Goal: Task Accomplishment & Management: Manage account settings

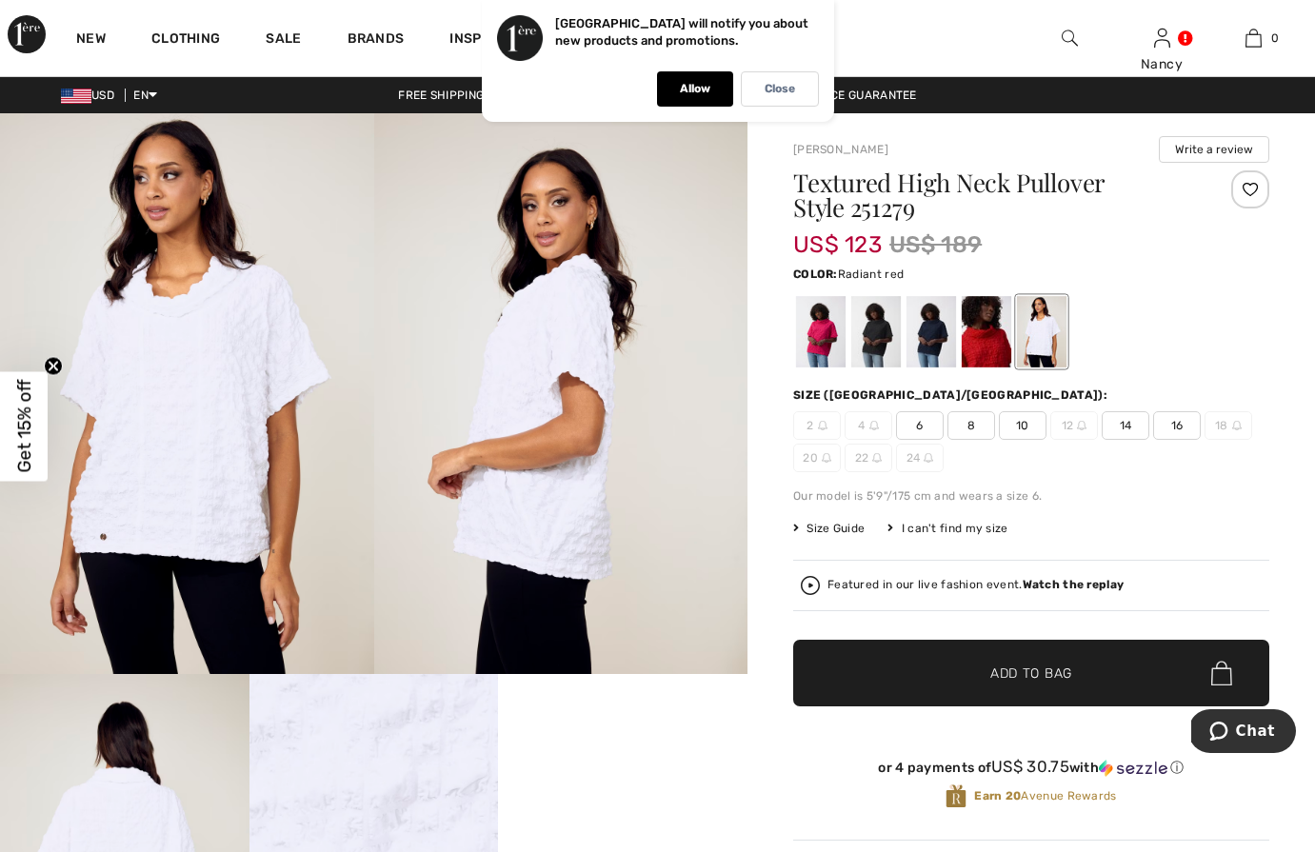
click at [977, 334] on div at bounding box center [987, 331] width 50 height 71
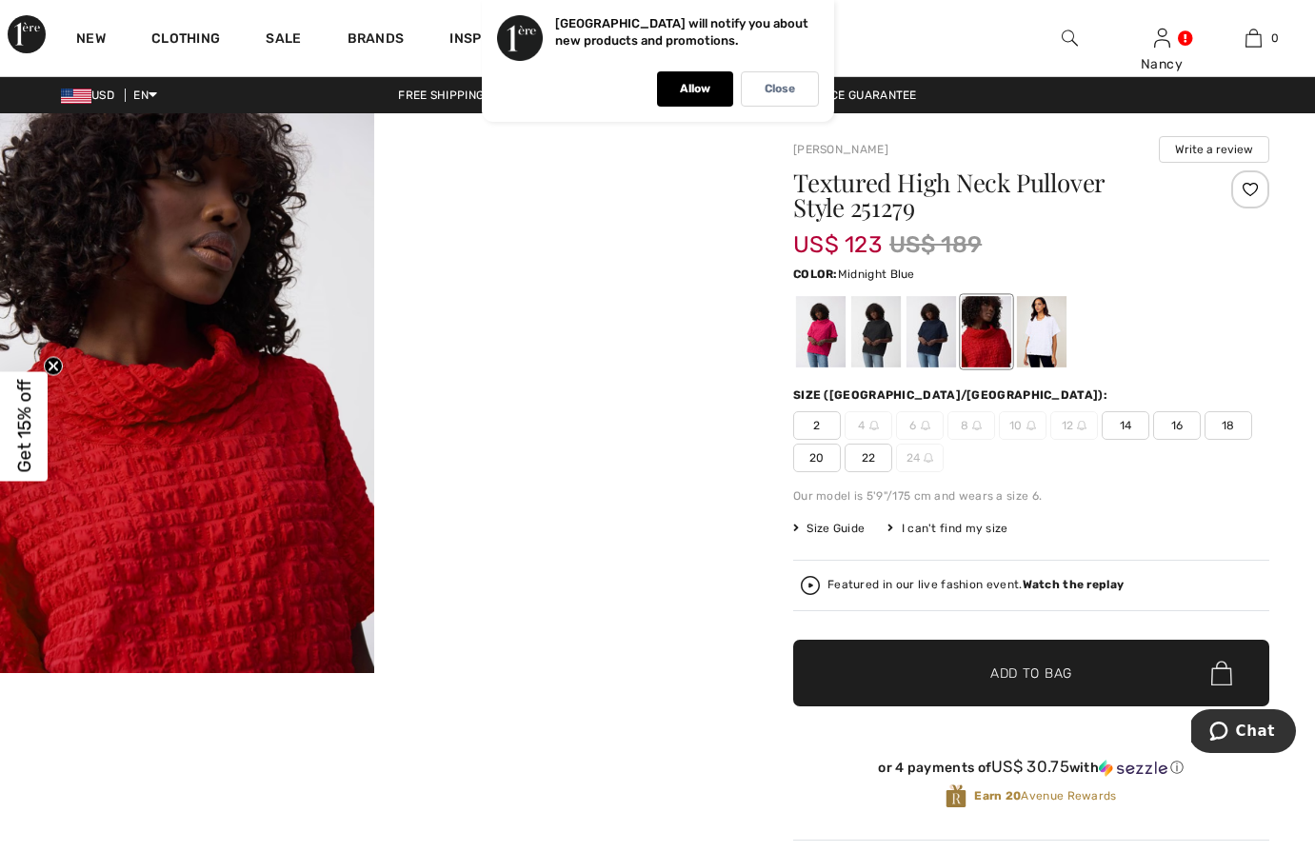
click at [921, 337] on div at bounding box center [932, 331] width 50 height 71
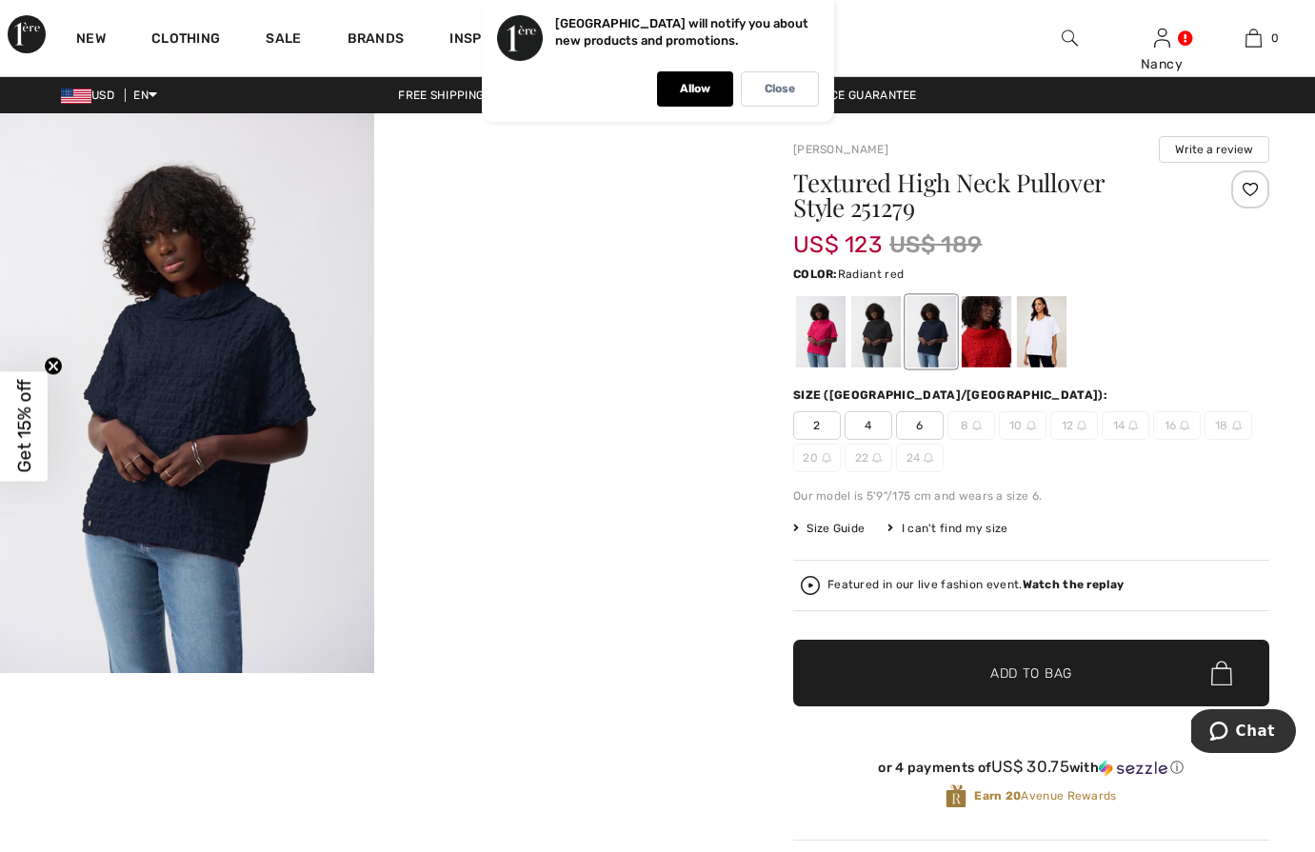
click at [981, 332] on div at bounding box center [987, 331] width 50 height 71
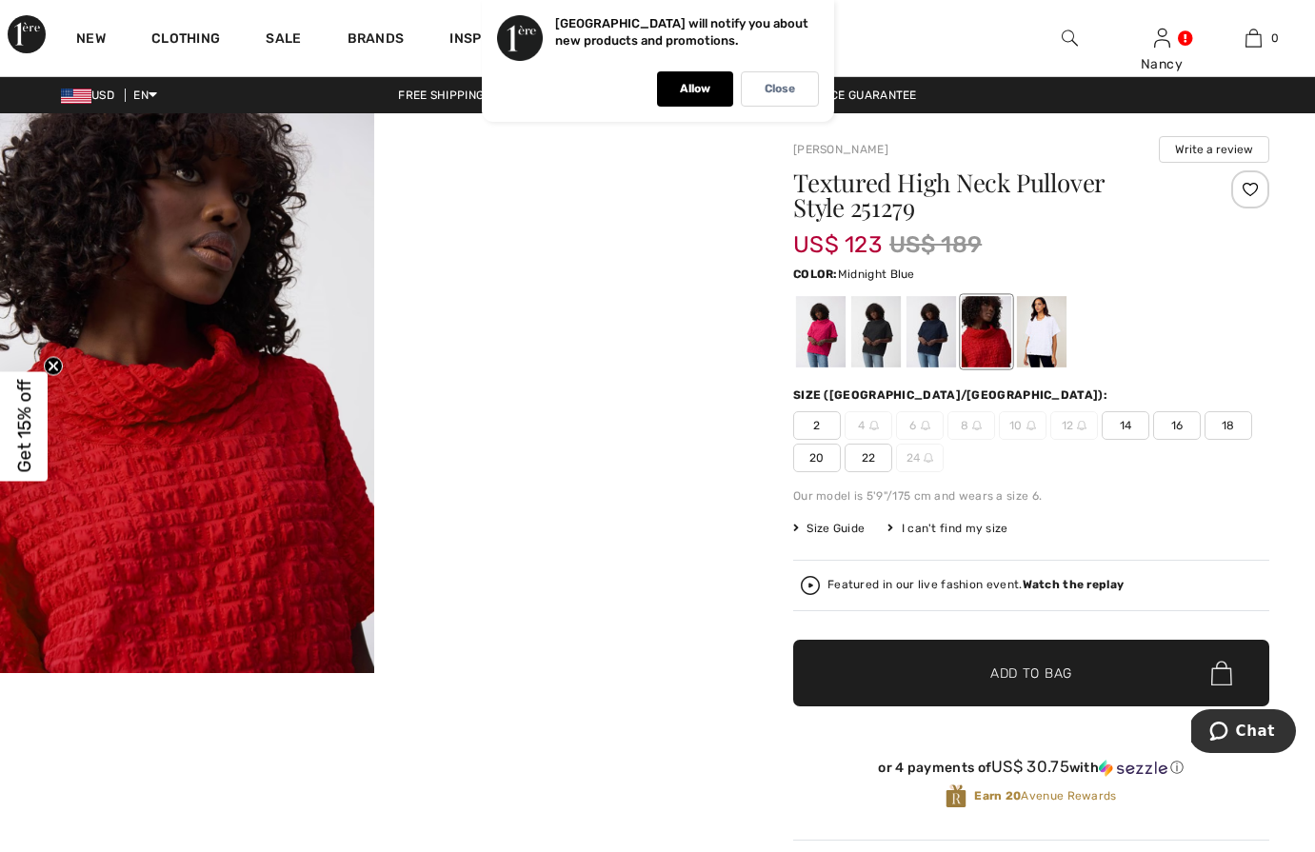
click at [925, 331] on div at bounding box center [932, 331] width 50 height 71
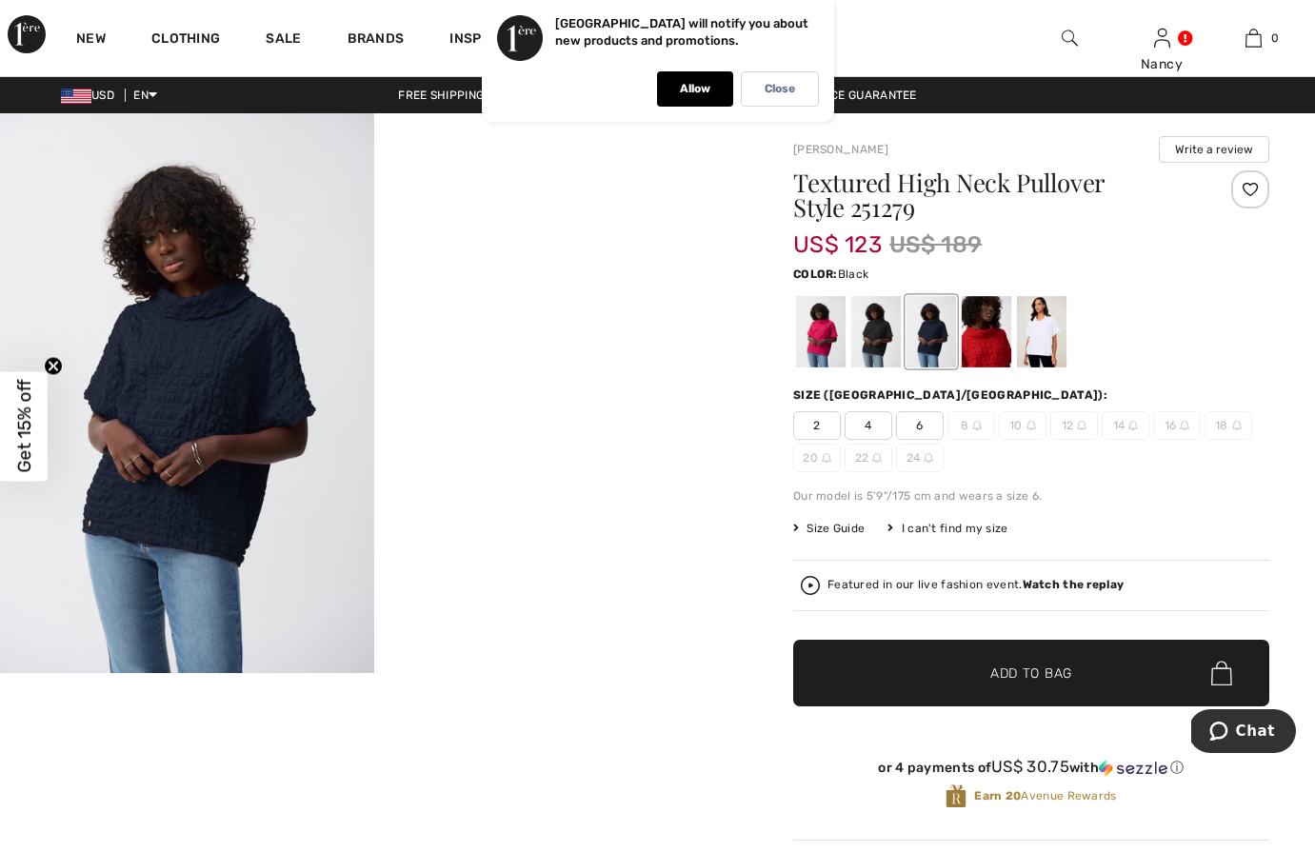
click at [869, 336] on div at bounding box center [876, 331] width 50 height 71
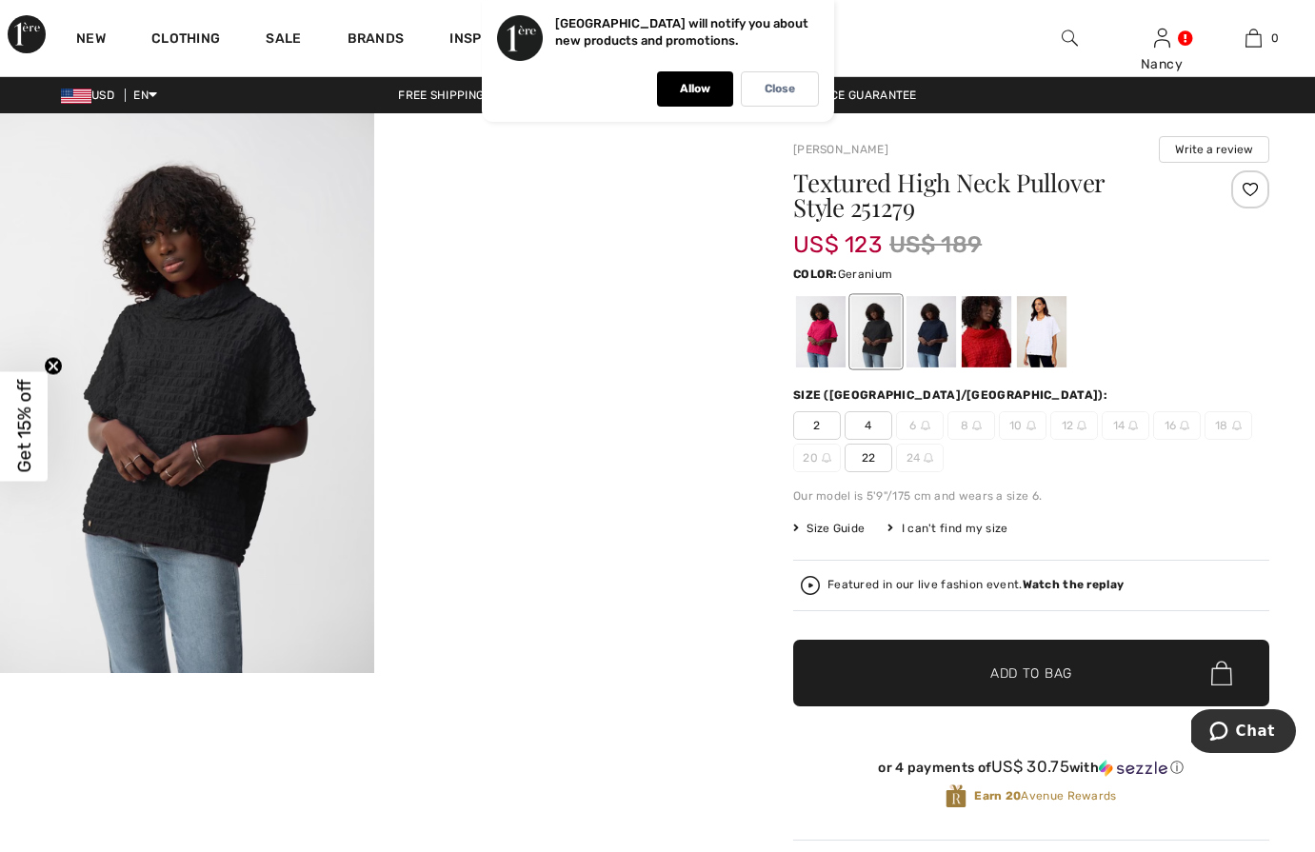
click at [817, 334] on div at bounding box center [821, 331] width 50 height 71
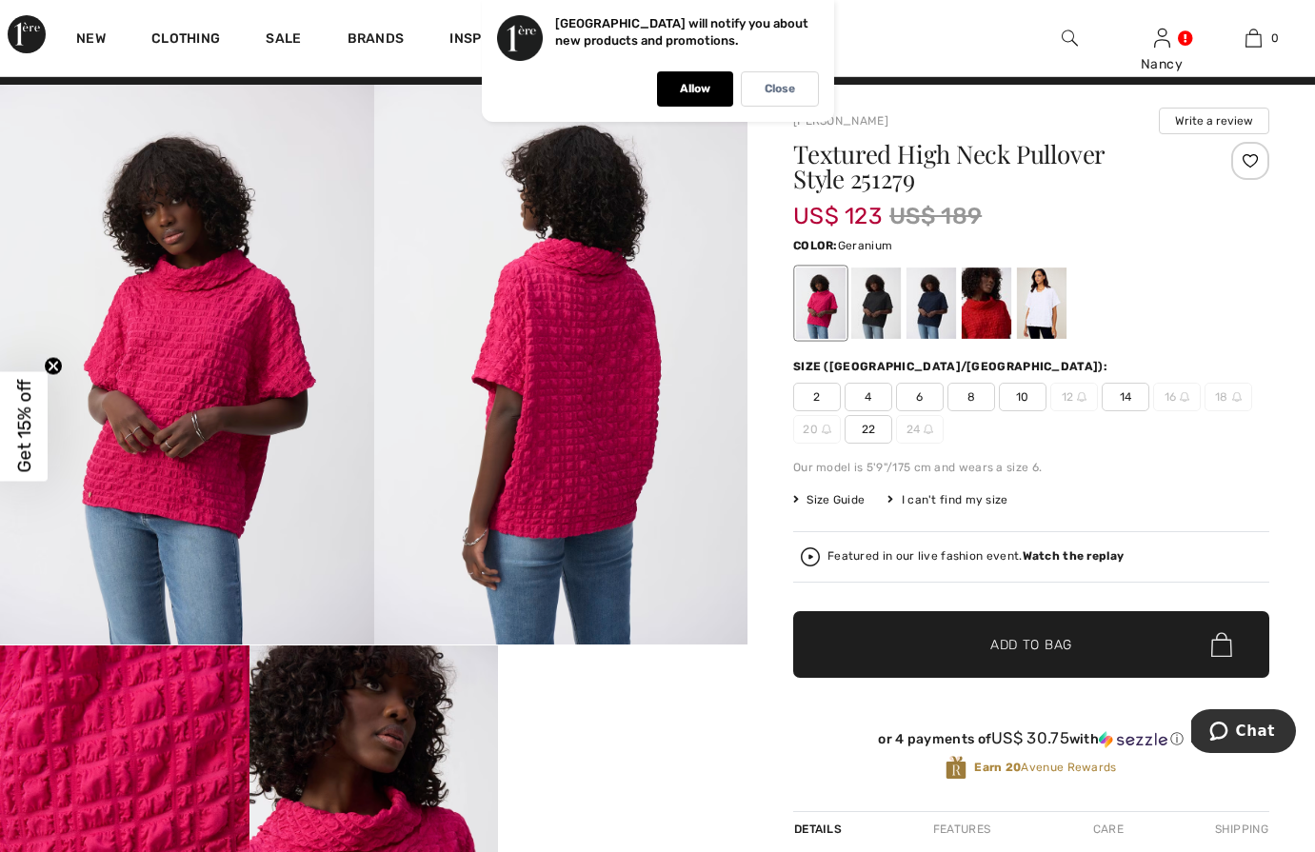
scroll to position [27, 0]
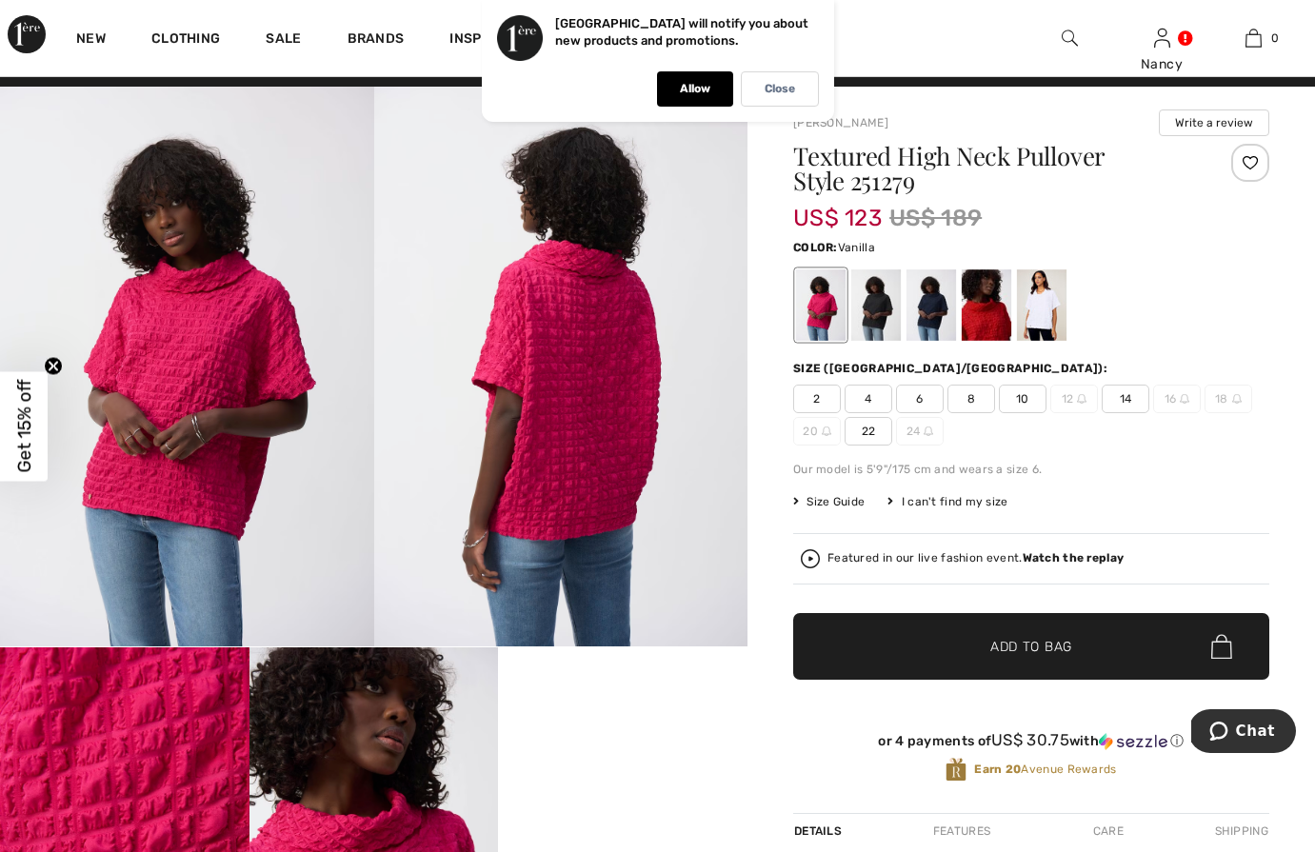
click at [1049, 300] on div at bounding box center [1042, 304] width 50 height 71
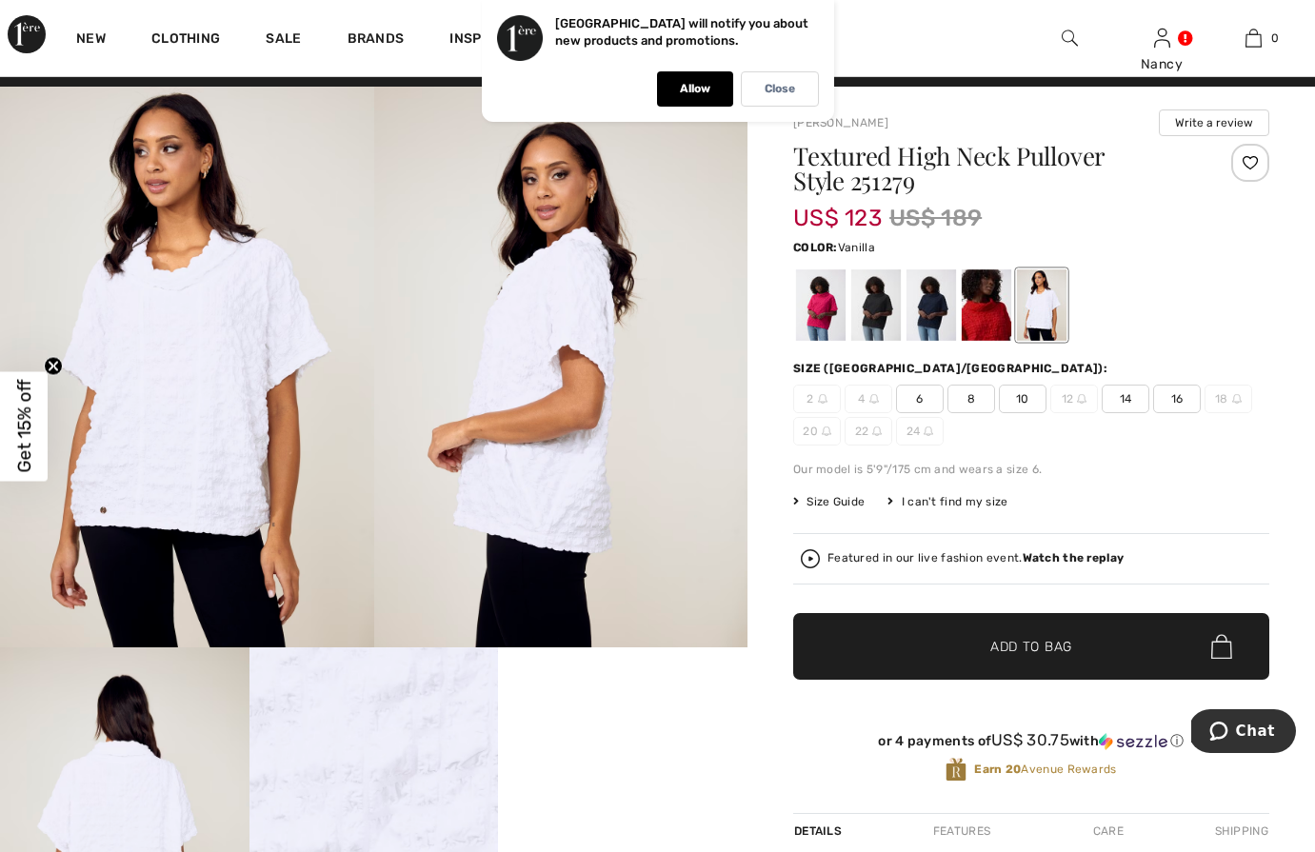
scroll to position [28, 0]
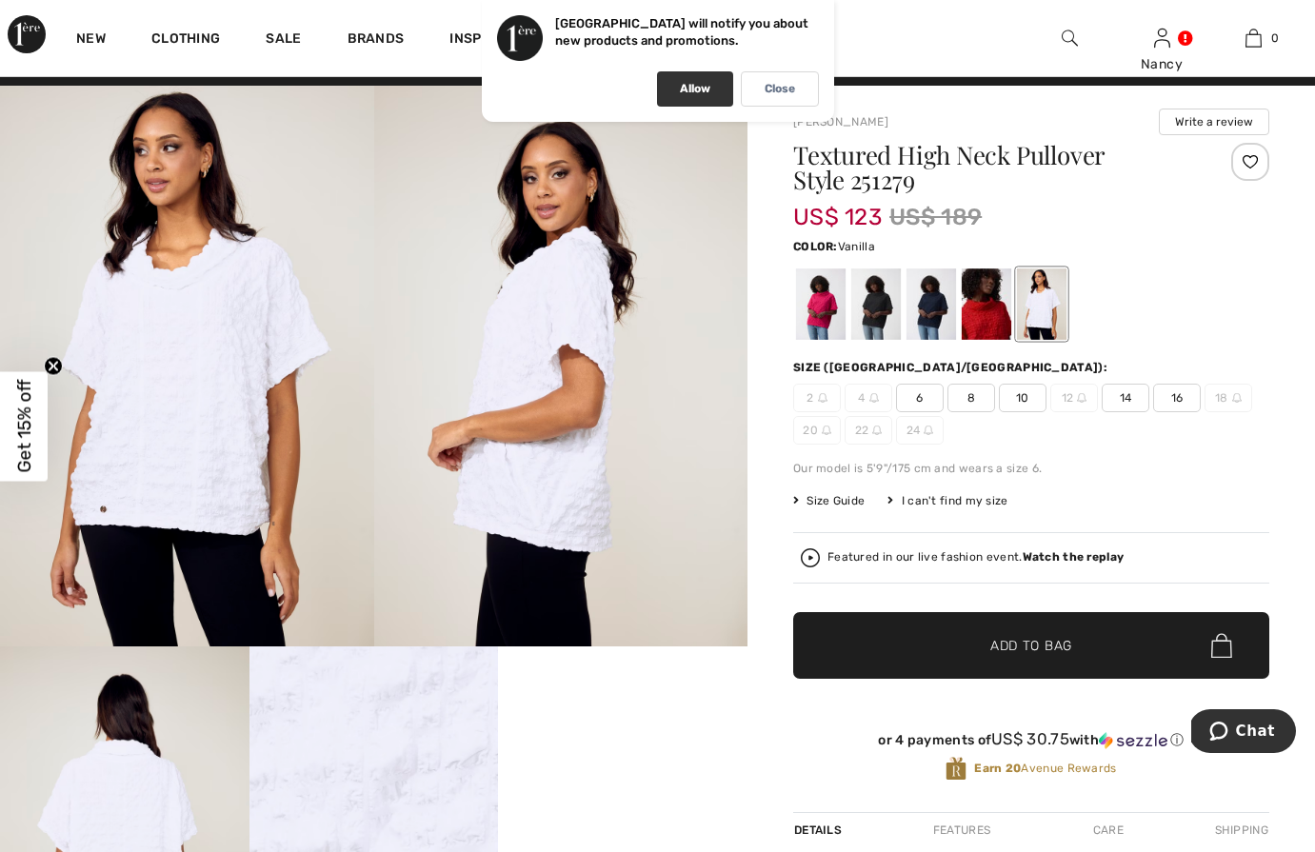
click at [683, 84] on p "Allow" at bounding box center [695, 89] width 30 height 14
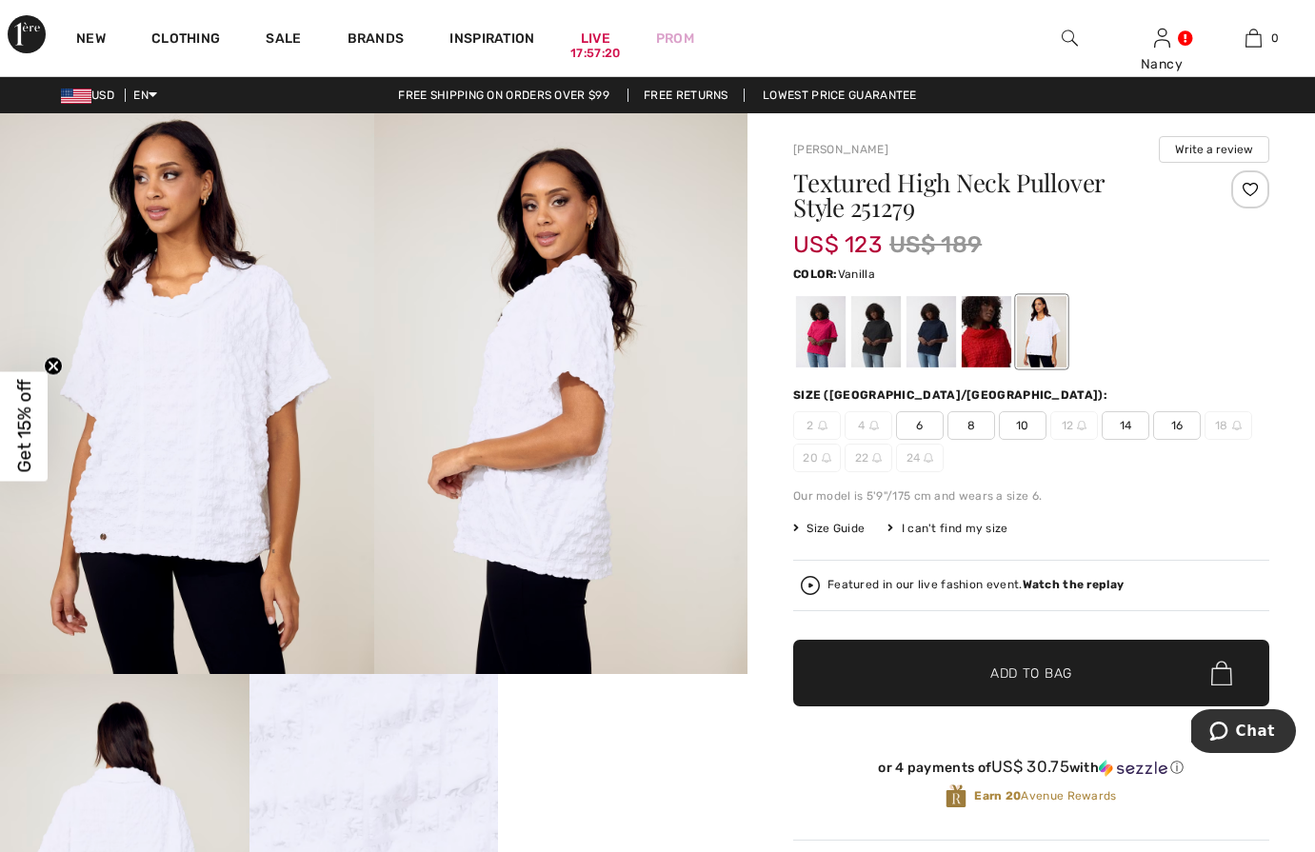
scroll to position [0, 0]
click at [1033, 330] on div at bounding box center [1042, 331] width 50 height 71
click at [982, 335] on div at bounding box center [987, 331] width 50 height 71
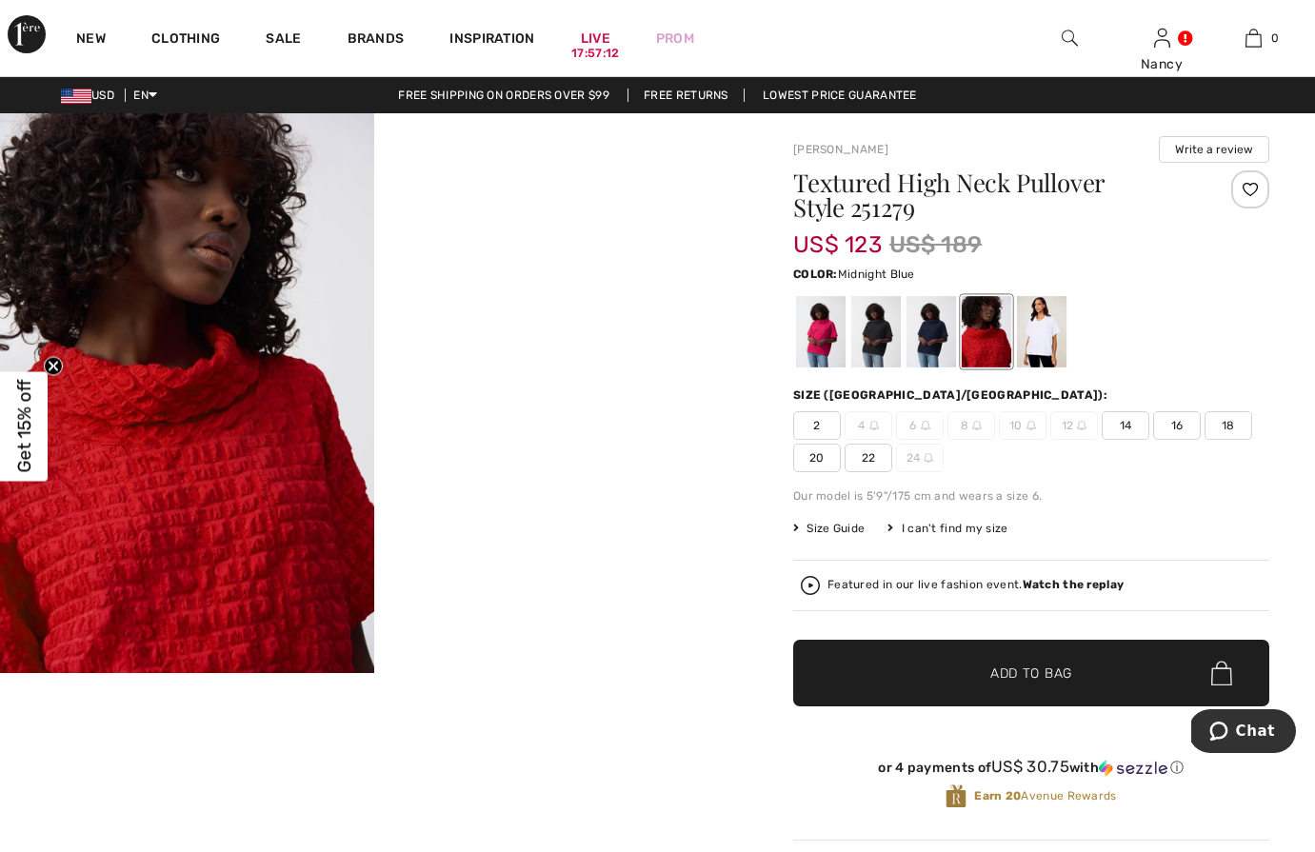
click at [933, 329] on div at bounding box center [932, 331] width 50 height 71
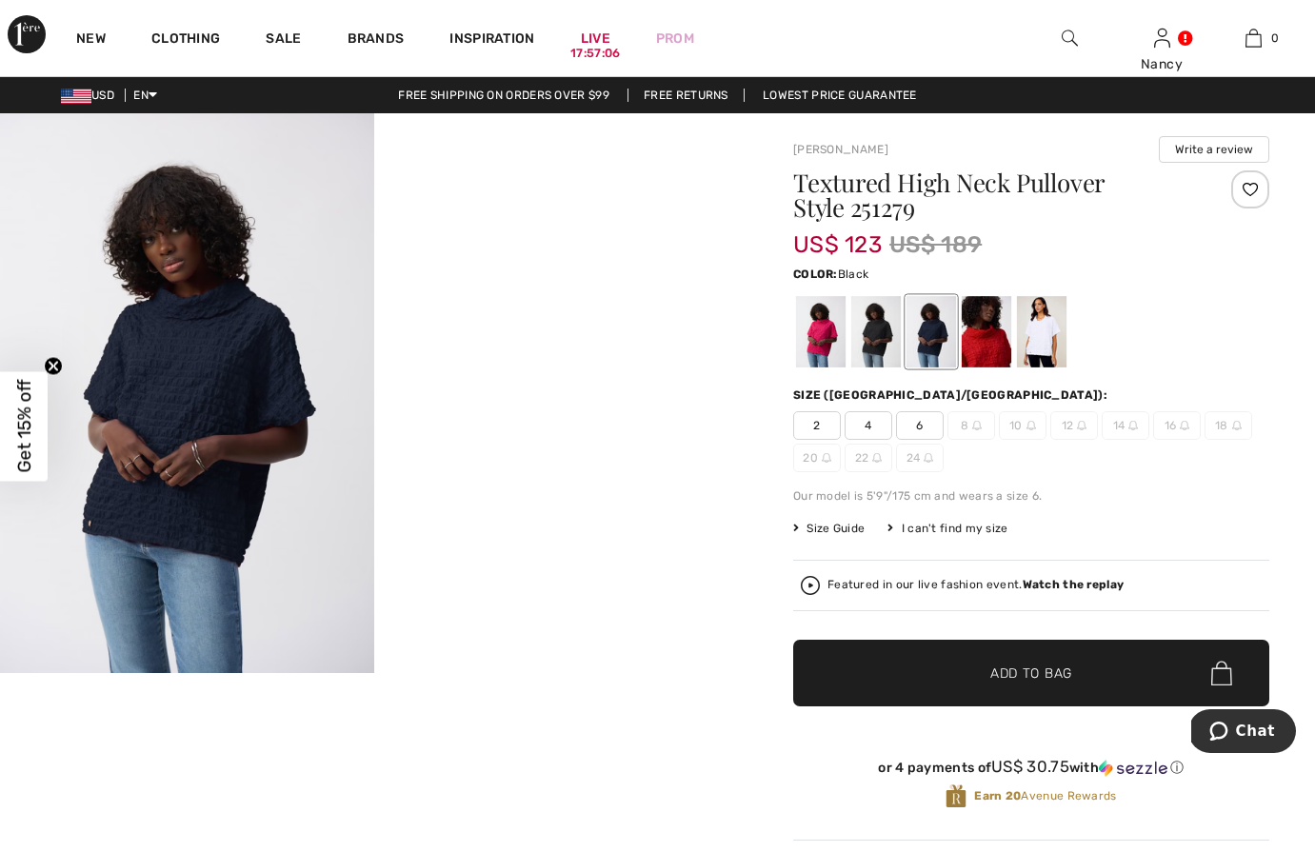
click at [879, 331] on div at bounding box center [876, 331] width 50 height 71
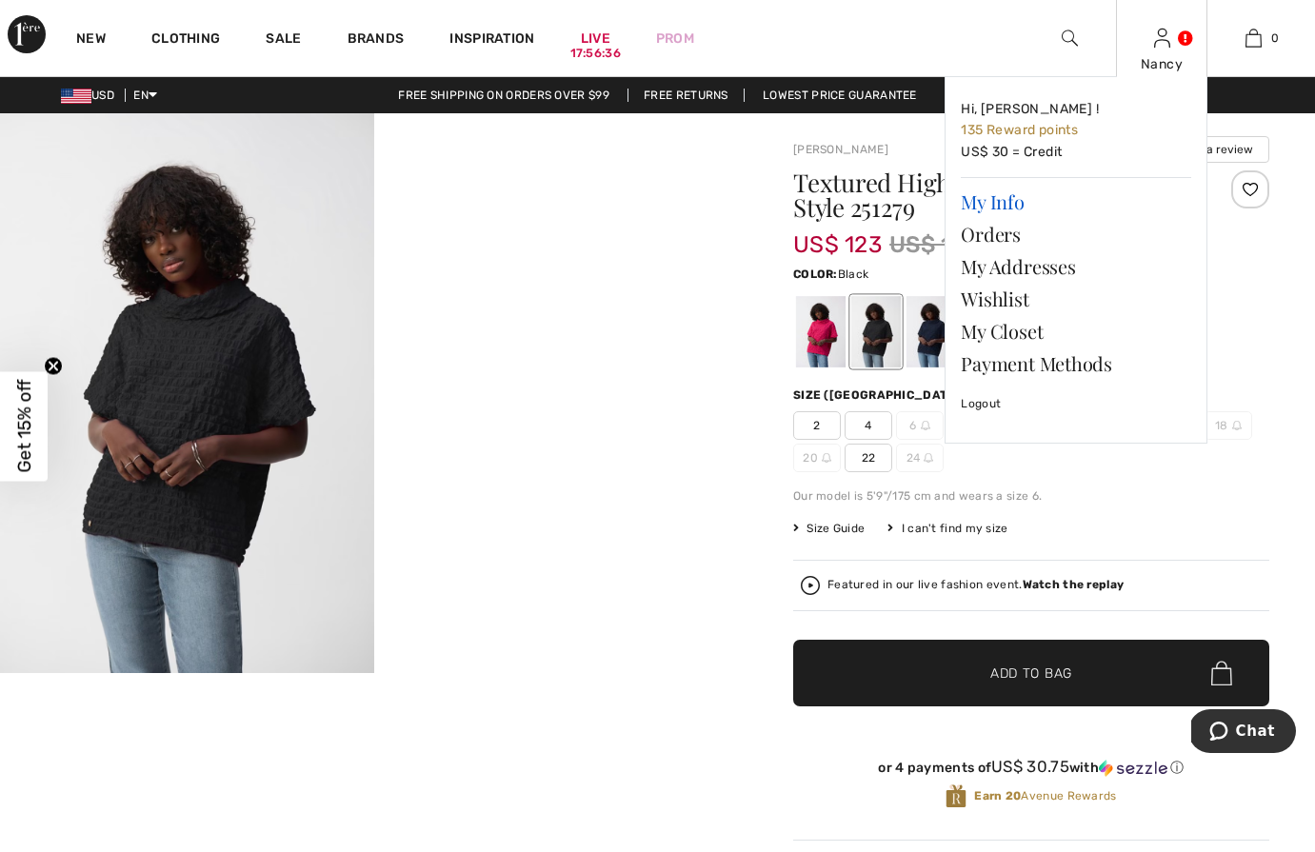
scroll to position [0, 1]
click at [993, 199] on link "My Info" at bounding box center [1076, 202] width 230 height 32
